Goal: Transaction & Acquisition: Purchase product/service

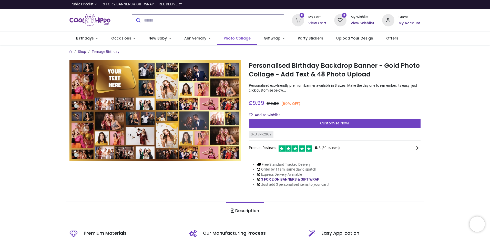
click at [237, 39] on span "Photo Collage" at bounding box center [237, 38] width 27 height 5
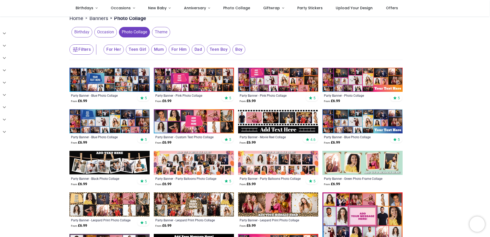
scroll to position [77, 0]
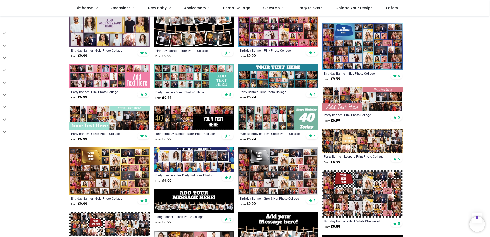
scroll to position [308, 0]
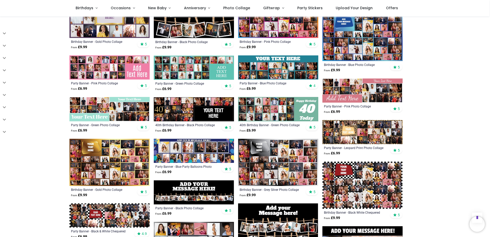
click at [116, 162] on img at bounding box center [110, 162] width 80 height 47
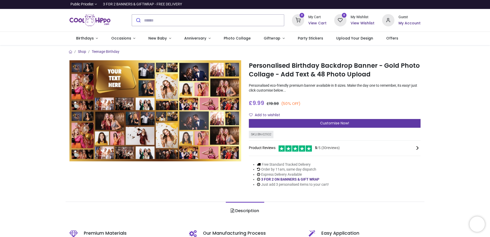
click at [336, 122] on span "Customise Now!" at bounding box center [334, 123] width 29 height 5
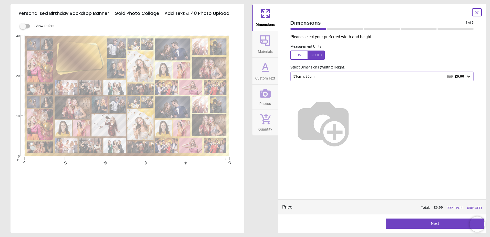
click at [320, 73] on div "51cm x 30cm £20 £9.99" at bounding box center [383, 77] width 184 height 10
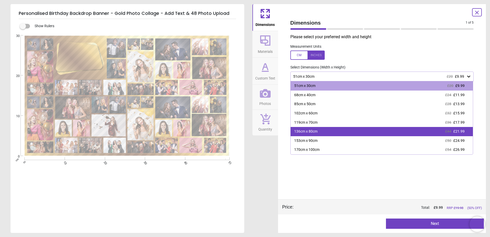
click at [321, 133] on div "136cm x 80cm £44 £21.99" at bounding box center [382, 131] width 183 height 9
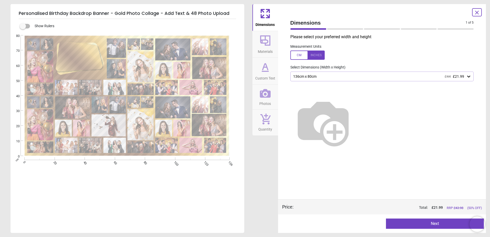
click at [332, 75] on div "136cm x 80cm £44 £21.99" at bounding box center [380, 76] width 174 height 4
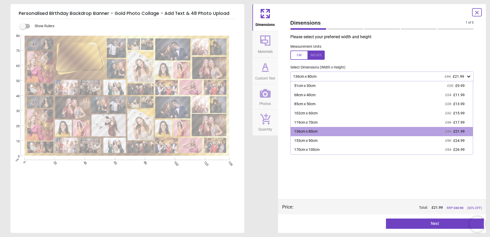
click at [299, 53] on div at bounding box center [308, 55] width 34 height 9
click at [337, 80] on div "53.5" x 31.5" (4ft 6" x 2ft 7") £44 £21.99" at bounding box center [383, 77] width 184 height 10
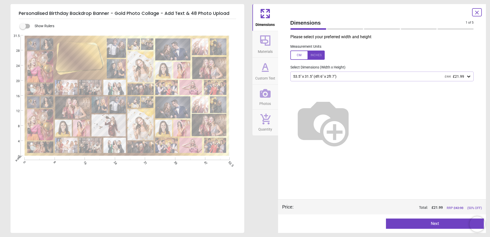
click at [337, 80] on div "53.5" x 31.5" (4ft 6" x 2ft 7") £44 £21.99" at bounding box center [383, 77] width 184 height 10
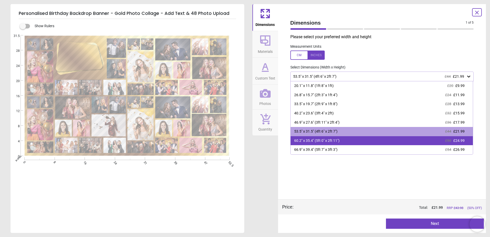
click at [324, 143] on div "60.2" x 35.4" (5ft 0" x 2ft 11")" at bounding box center [316, 140] width 45 height 5
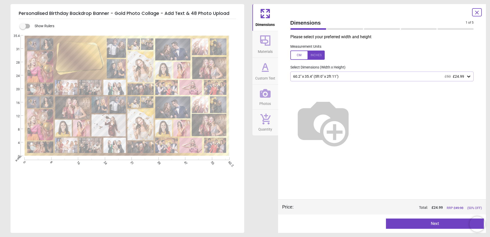
click at [296, 55] on div at bounding box center [308, 55] width 34 height 9
click at [319, 58] on div at bounding box center [308, 55] width 34 height 9
click at [325, 76] on div "60.2" x 35.4" (5ft 0" x 2ft 11") £50 £24.99" at bounding box center [380, 76] width 174 height 4
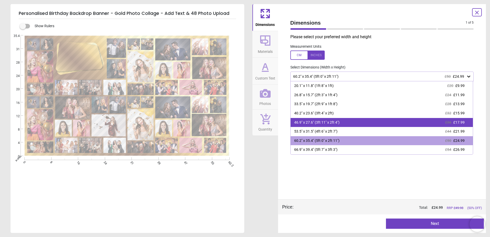
click at [341, 124] on div "46.9" x 27.6" (3ft 11" x 2ft 4") £36 £17.99" at bounding box center [382, 122] width 183 height 9
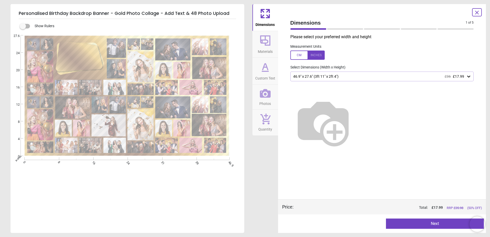
click at [270, 47] on span "Materials" at bounding box center [265, 51] width 15 height 8
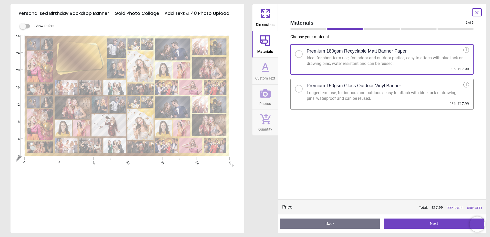
click at [274, 71] on button "Custom Text" at bounding box center [266, 71] width 26 height 27
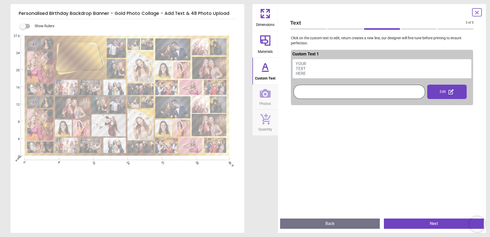
click at [267, 17] on icon at bounding box center [265, 13] width 12 height 12
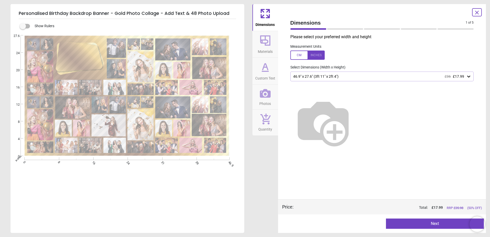
click at [269, 44] on icon at bounding box center [265, 40] width 12 height 12
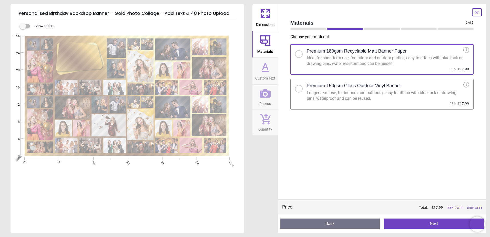
click at [271, 71] on icon at bounding box center [265, 67] width 12 height 12
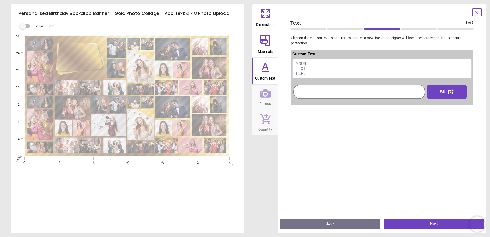
click at [322, 71] on button "YOUR TEXT HERE" at bounding box center [383, 68] width 180 height 19
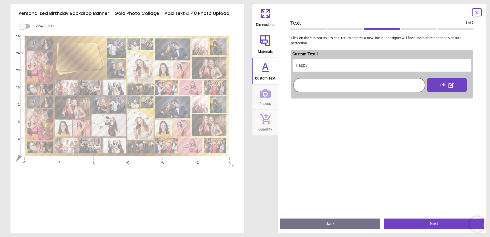
type textarea "*"
type textarea "**********"
click at [367, 83] on div at bounding box center [359, 85] width 129 height 12
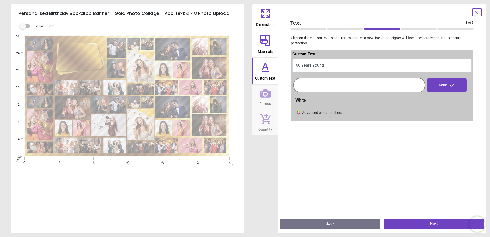
click at [273, 97] on button "Photos" at bounding box center [266, 97] width 26 height 25
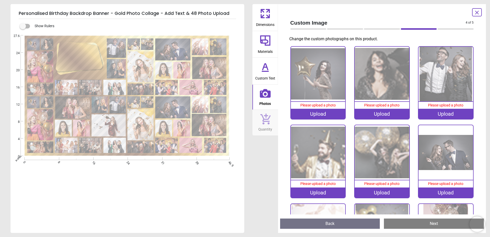
click at [335, 111] on div "Upload" at bounding box center [318, 114] width 55 height 10
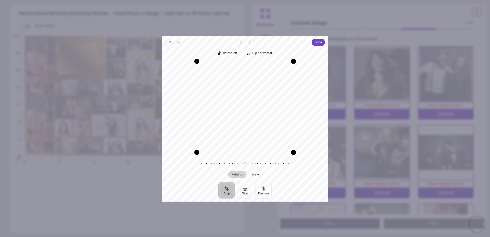
drag, startPoint x: 246, startPoint y: 112, endPoint x: 237, endPoint y: 120, distance: 12.0
click at [237, 120] on div "Recenter" at bounding box center [245, 106] width 158 height 91
drag, startPoint x: 199, startPoint y: 151, endPoint x: 226, endPoint y: 148, distance: 27.4
click at [226, 148] on div "Recenter" at bounding box center [245, 106] width 158 height 91
drag, startPoint x: 256, startPoint y: 126, endPoint x: 254, endPoint y: 123, distance: 3.7
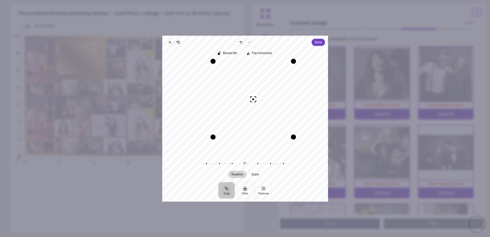
click at [254, 123] on div "Recenter" at bounding box center [245, 106] width 158 height 91
click at [322, 45] on span "Done" at bounding box center [318, 42] width 7 height 7
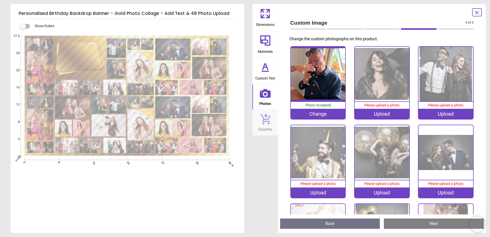
click at [367, 112] on div "Upload" at bounding box center [382, 114] width 55 height 10
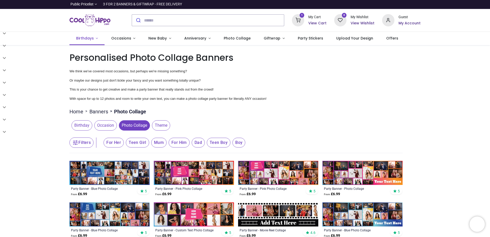
click at [89, 37] on span "Birthdays" at bounding box center [85, 38] width 18 height 5
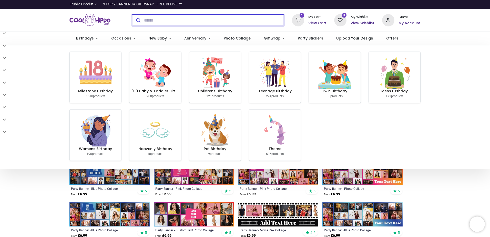
click at [185, 18] on input "search" at bounding box center [214, 20] width 140 height 11
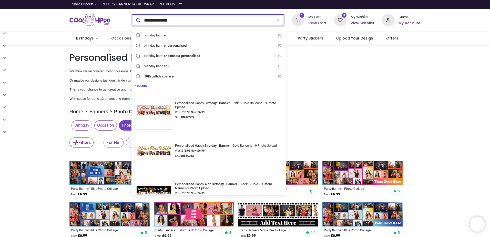
type input "**********"
click at [132, 15] on button "submit" at bounding box center [138, 20] width 12 height 11
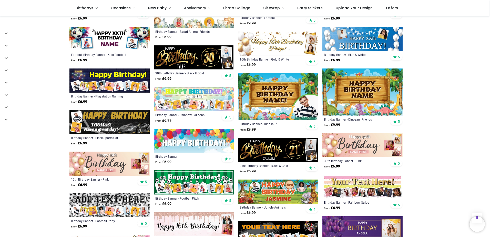
scroll to position [616, 0]
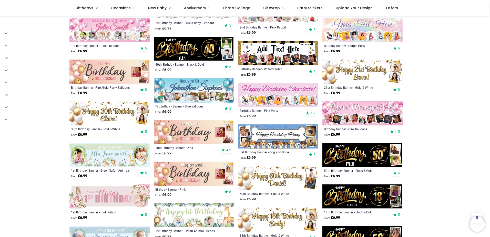
scroll to position [142, 0]
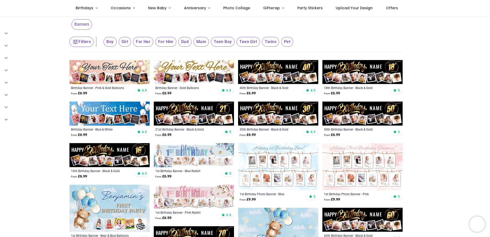
scroll to position [26, 0]
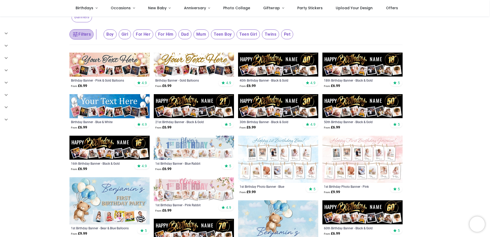
click at [84, 34] on button "Filters" at bounding box center [82, 34] width 24 height 10
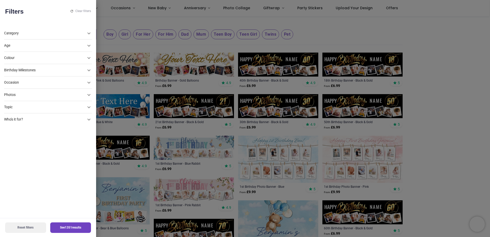
click at [23, 48] on div "Photos" at bounding box center [45, 45] width 82 height 5
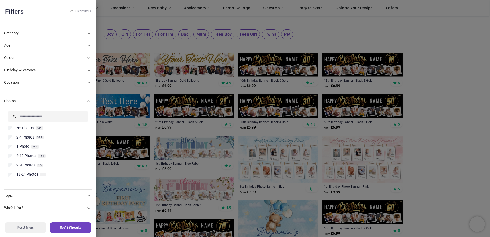
scroll to position [0, 0]
click at [25, 164] on span "25+ Photos" at bounding box center [25, 165] width 19 height 5
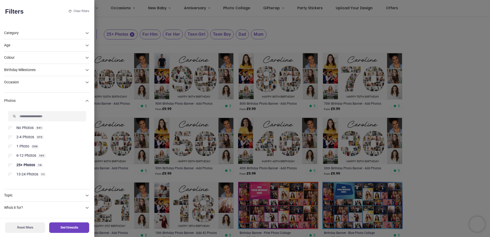
click at [58, 227] on button "See 16 results" at bounding box center [69, 227] width 40 height 11
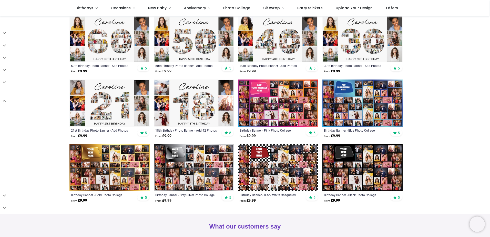
scroll to position [157, 0]
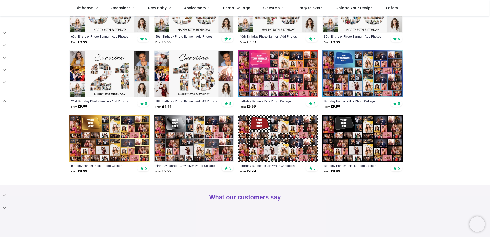
click at [131, 127] on img at bounding box center [110, 138] width 80 height 47
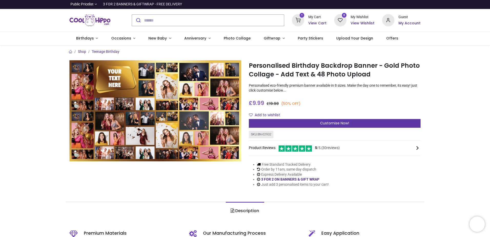
click at [330, 122] on span "Customise Now!" at bounding box center [334, 123] width 29 height 5
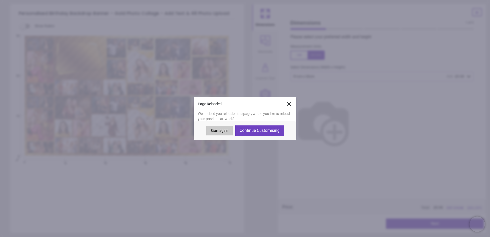
click at [248, 130] on button "Continue Customising" at bounding box center [259, 130] width 49 height 10
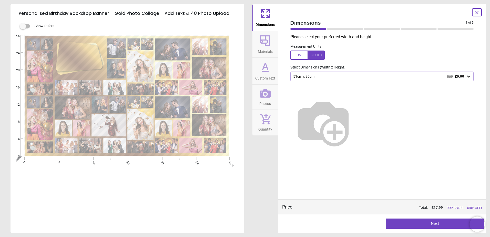
type textarea "**********"
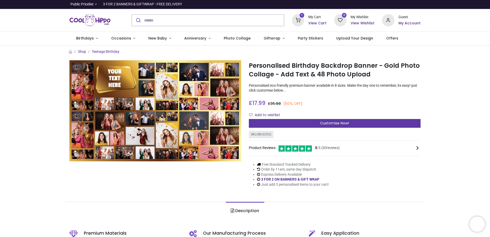
click at [341, 124] on span "Customise Now!" at bounding box center [334, 123] width 29 height 5
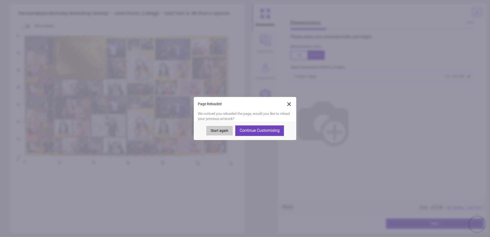
click at [244, 128] on button "Continue Customising" at bounding box center [259, 130] width 49 height 10
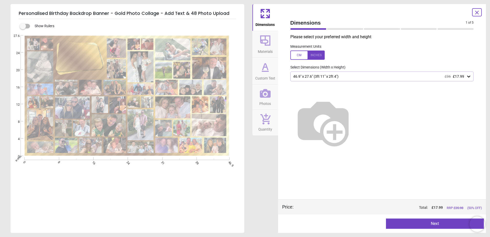
type textarea "**********"
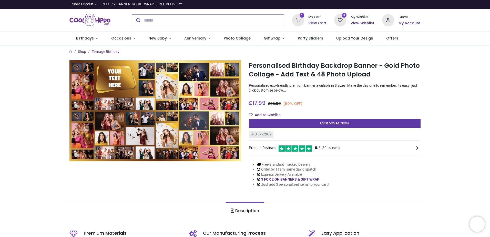
click at [277, 125] on div "Customise Now!" at bounding box center [335, 123] width 172 height 9
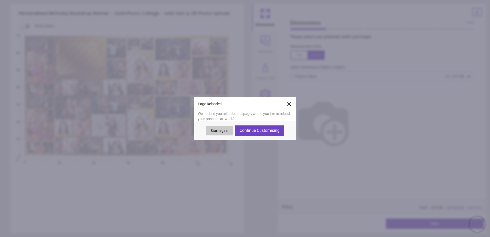
click at [263, 135] on button "Continue Customising" at bounding box center [259, 130] width 49 height 10
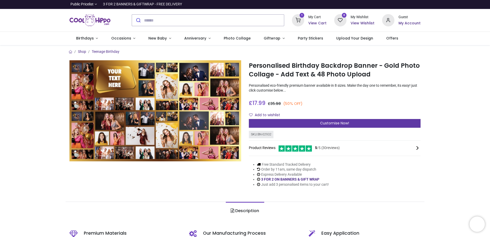
click at [278, 125] on div "Customise Now!" at bounding box center [335, 123] width 172 height 9
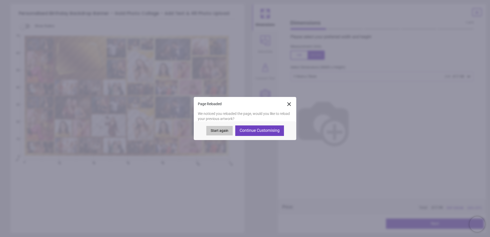
click at [262, 130] on button "Continue Customising" at bounding box center [259, 130] width 49 height 10
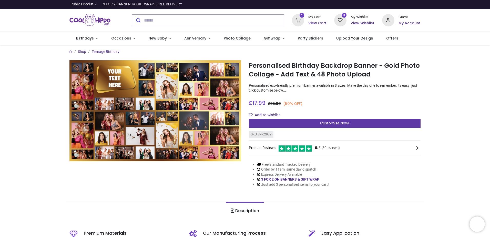
click at [342, 123] on span "Customise Now!" at bounding box center [334, 123] width 29 height 5
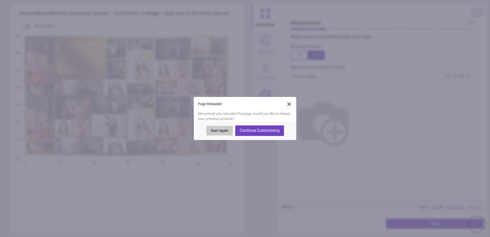
click at [265, 130] on button "Continue Customising" at bounding box center [259, 130] width 49 height 10
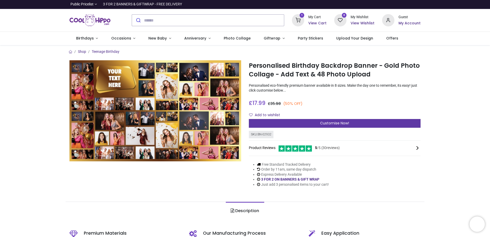
click at [284, 124] on div "Customise Now!" at bounding box center [335, 123] width 172 height 9
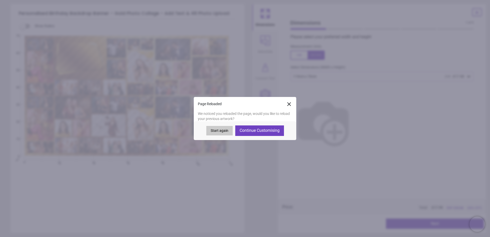
click at [249, 131] on button "Continue Customising" at bounding box center [259, 130] width 49 height 10
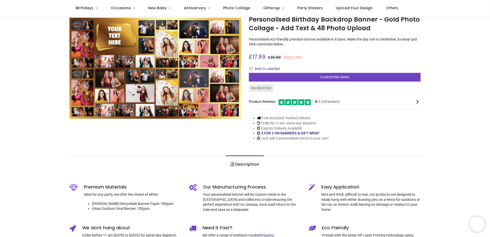
scroll to position [26, 0]
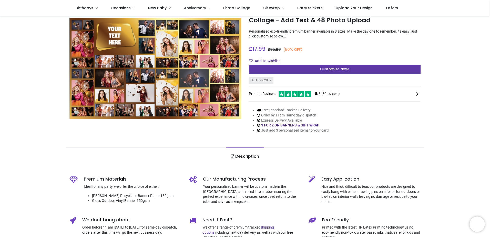
click at [333, 71] on span "Customise Now!" at bounding box center [334, 68] width 29 height 5
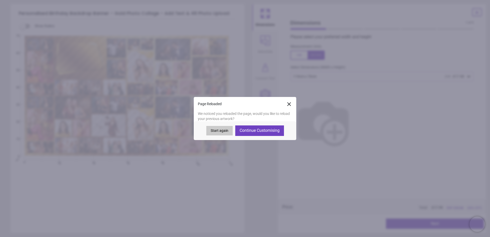
click at [272, 130] on button "Continue Customising" at bounding box center [259, 130] width 49 height 10
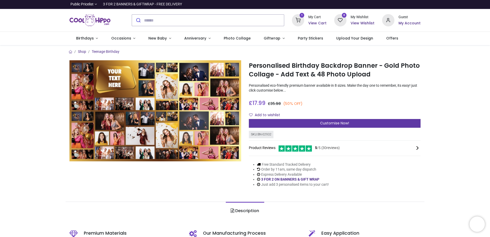
click at [371, 121] on div "Customise Now!" at bounding box center [335, 123] width 172 height 9
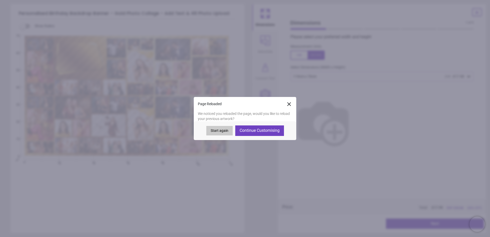
click at [268, 126] on button "Continue Customising" at bounding box center [259, 130] width 49 height 10
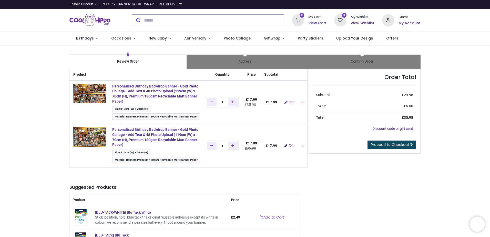
click at [289, 147] on span "Edit" at bounding box center [292, 146] width 6 height 4
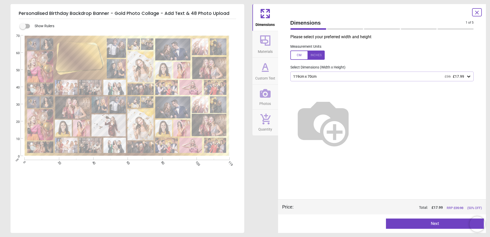
type textarea "**********"
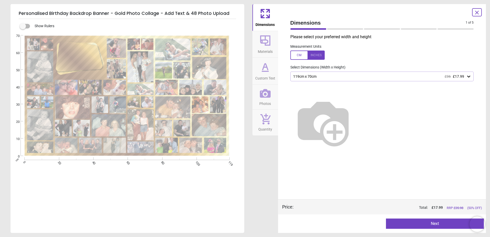
click at [264, 96] on icon at bounding box center [265, 93] width 11 height 11
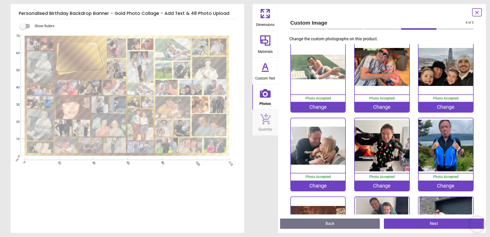
scroll to position [487, 0]
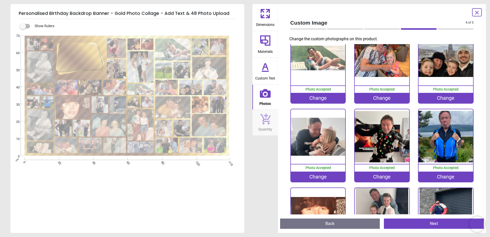
click at [380, 96] on div "Change" at bounding box center [382, 98] width 55 height 10
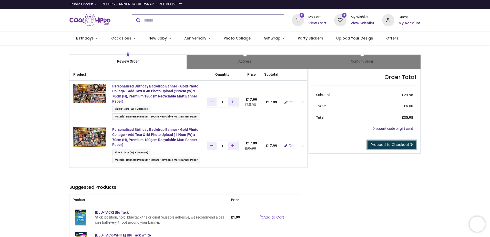
click at [378, 144] on span "Proceed to Checkout" at bounding box center [390, 144] width 38 height 5
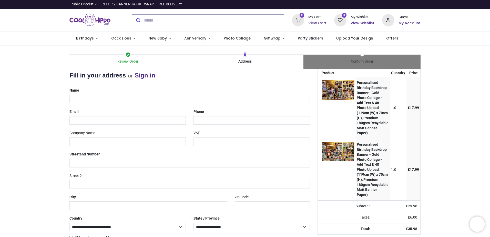
select select "***"
click at [140, 98] on input "text" at bounding box center [190, 99] width 241 height 9
type input "**********"
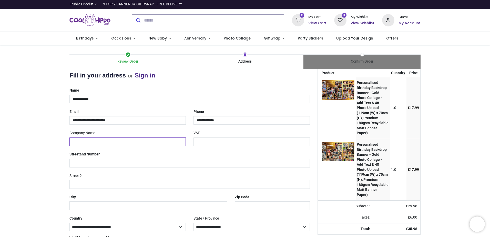
type input "**********"
type input "*********"
type input "********"
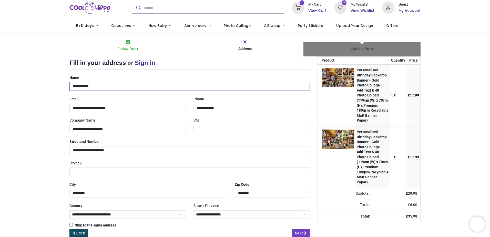
scroll to position [24, 0]
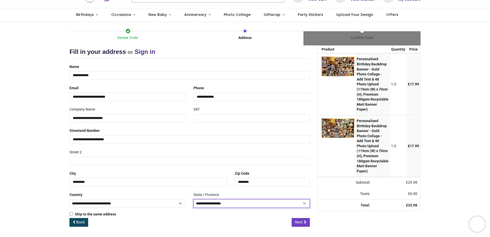
click at [220, 204] on select "**********" at bounding box center [252, 203] width 116 height 9
click at [221, 225] on div "Back Next" at bounding box center [190, 226] width 241 height 17
click at [296, 223] on span "Next" at bounding box center [299, 222] width 8 height 5
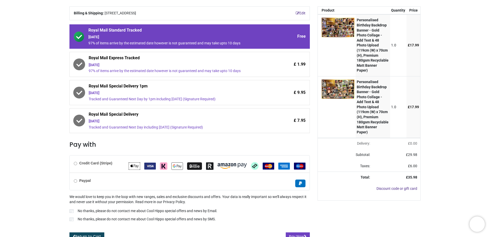
scroll to position [69, 0]
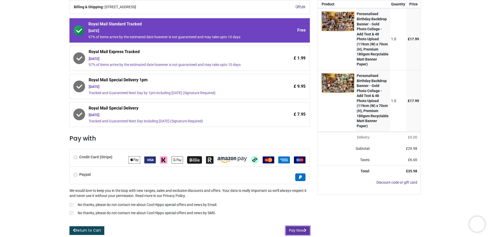
click at [294, 231] on button "Pay Now" at bounding box center [298, 230] width 24 height 9
